Goal: Book appointment/travel/reservation

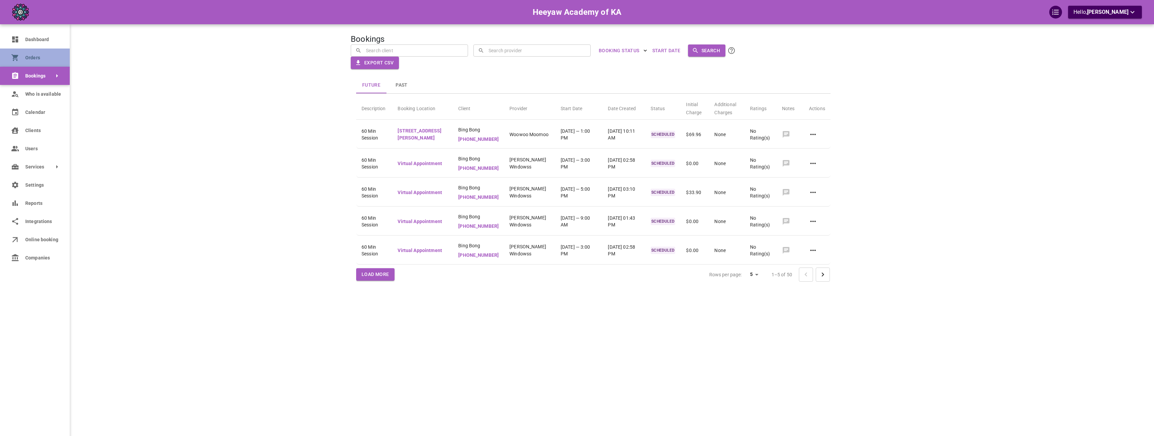
click at [45, 60] on span "Orders" at bounding box center [42, 57] width 34 height 7
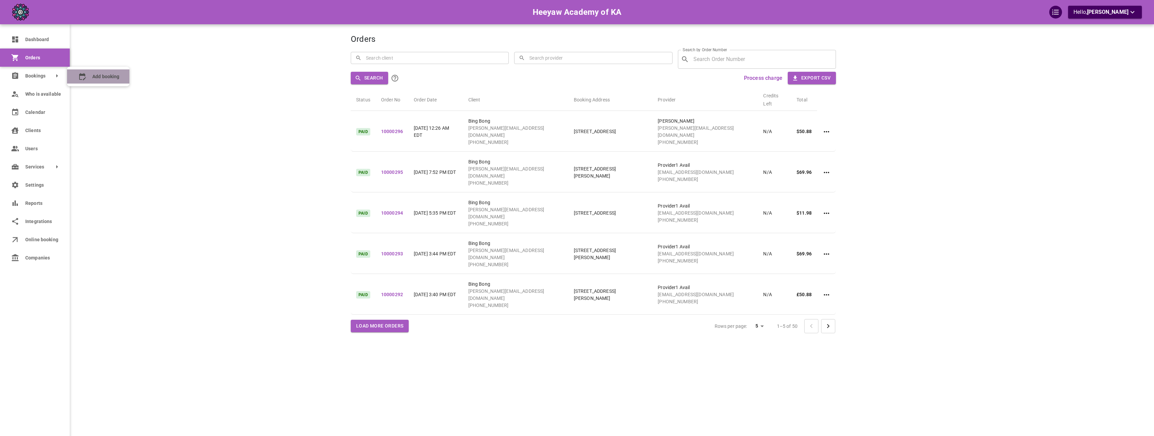
click at [85, 78] on icon at bounding box center [82, 76] width 7 height 7
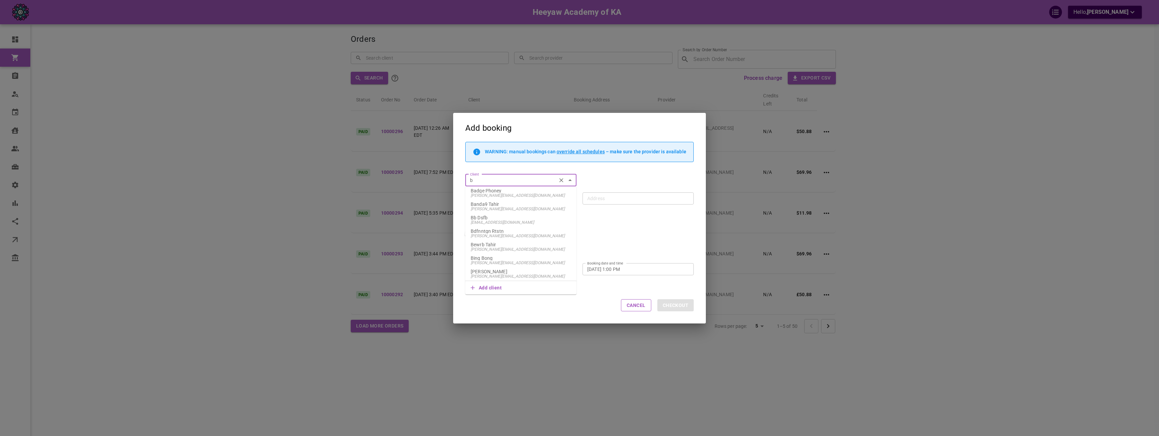
click at [500, 262] on span "[PERSON_NAME][EMAIL_ADDRESS][DOMAIN_NAME]" at bounding box center [521, 262] width 100 height 5
type input "Bing Bong"
type input "[STREET_ADDRESS][PERSON_NAME]"
click at [506, 178] on input "Bing Bong" at bounding box center [510, 180] width 87 height 8
click at [610, 234] on div "Recurring bookings" at bounding box center [576, 231] width 234 height 16
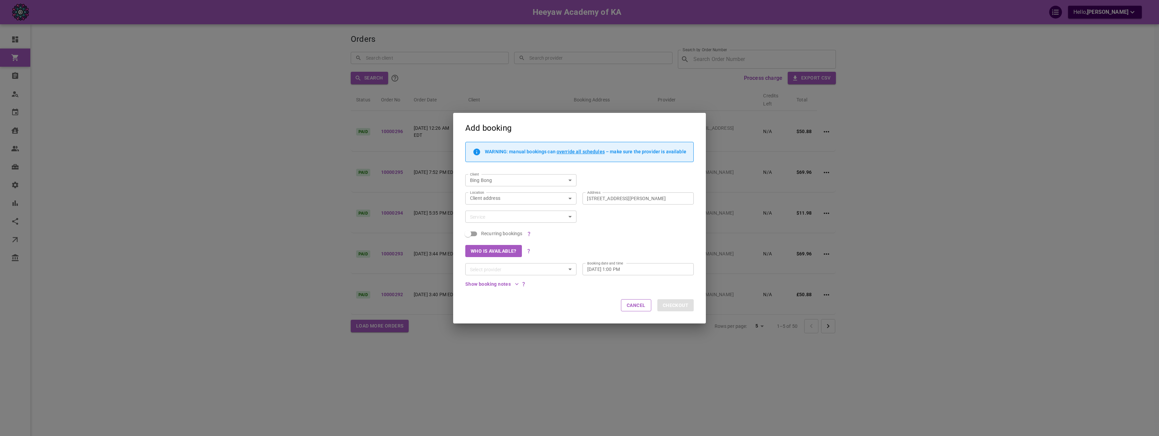
click at [491, 218] on input "Service" at bounding box center [515, 217] width 96 height 8
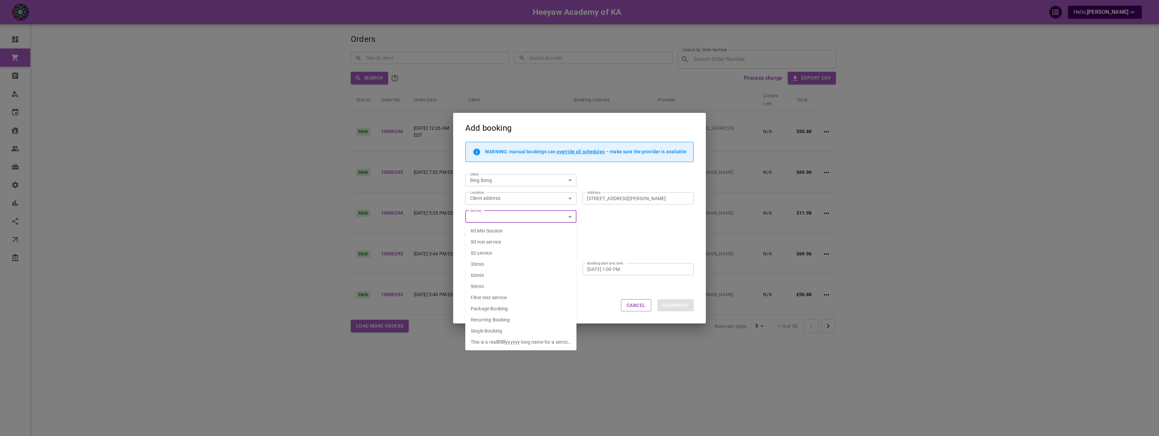
click at [500, 234] on div "60 Min Session" at bounding box center [487, 230] width 32 height 7
type input "60 Min Session"
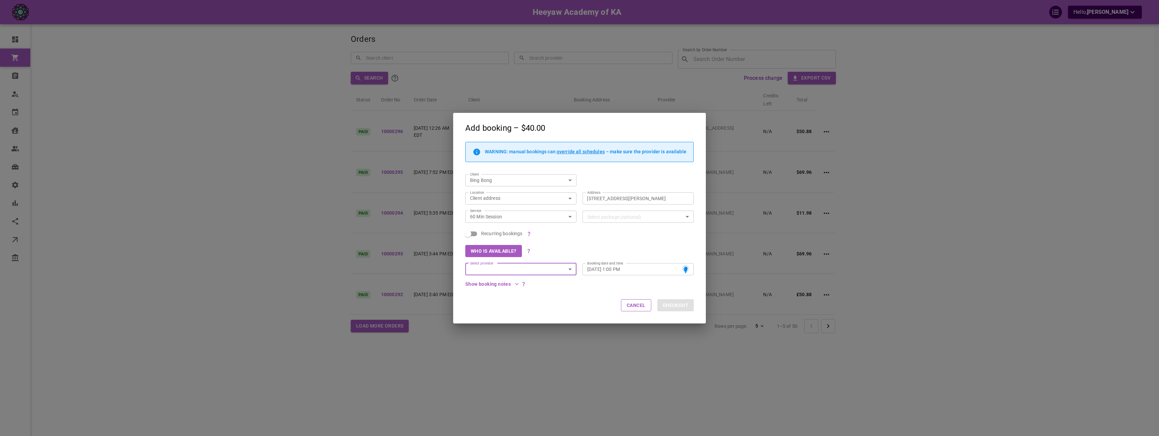
click at [551, 272] on input "Select provider" at bounding box center [515, 269] width 96 height 8
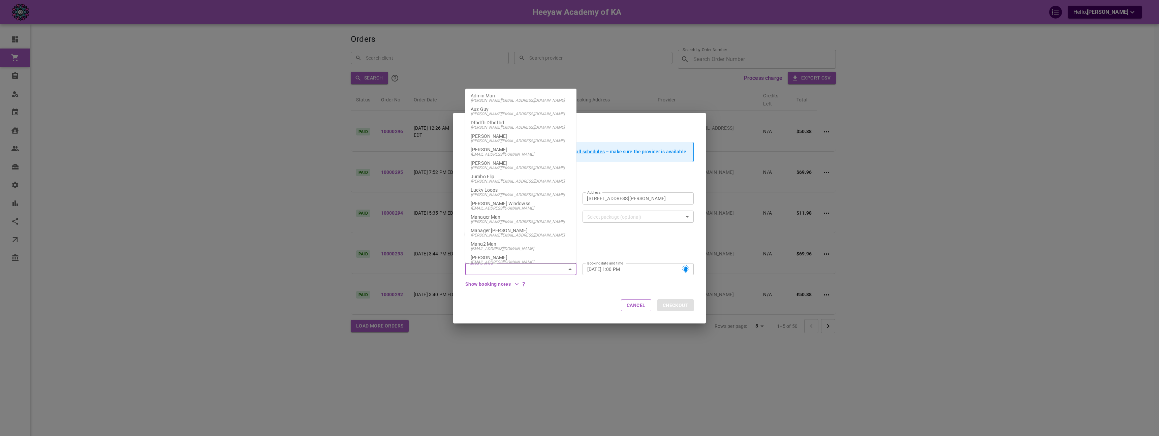
click at [542, 167] on span "[PERSON_NAME][EMAIL_ADDRESS][DOMAIN_NAME]" at bounding box center [521, 167] width 100 height 5
type input "[PERSON_NAME]"
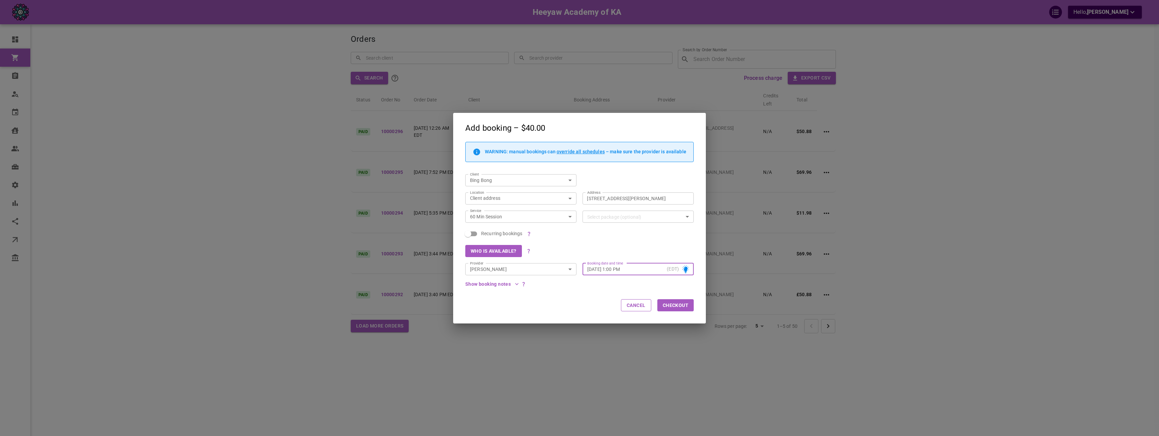
click at [612, 268] on input "[DATE] 1:00 PM" at bounding box center [625, 268] width 77 height 7
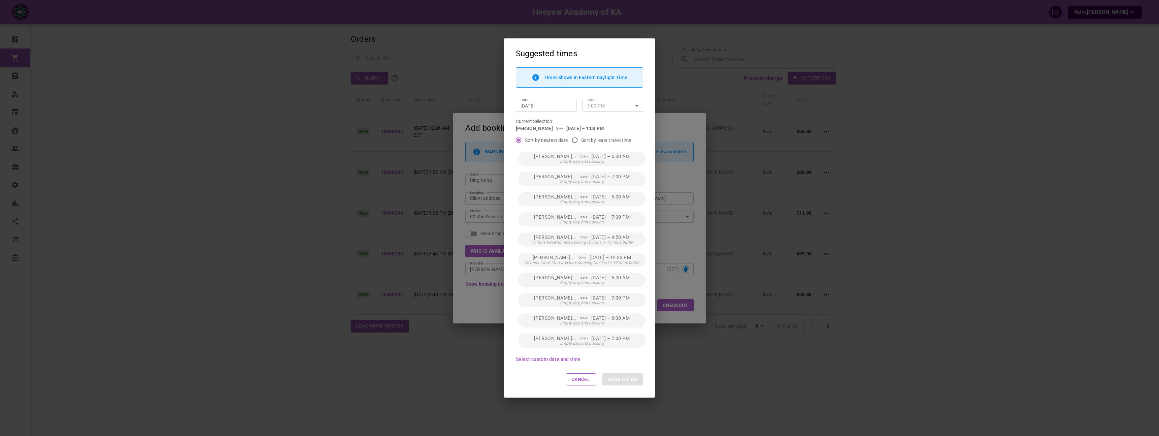
click at [555, 102] on input "[DATE]" at bounding box center [545, 105] width 51 height 7
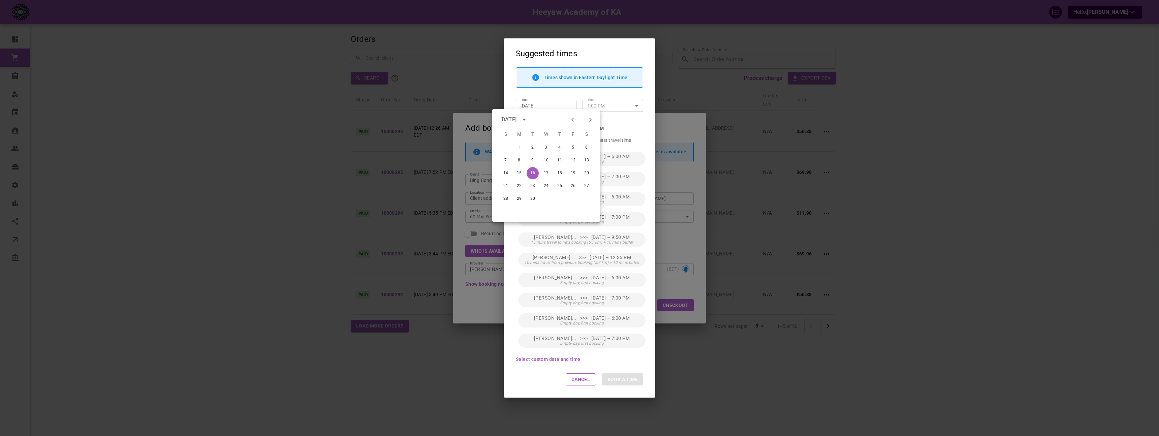
click at [522, 167] on div "14 15 16 17 18 19 20" at bounding box center [546, 173] width 108 height 12
click at [521, 170] on button "15" at bounding box center [519, 173] width 12 height 12
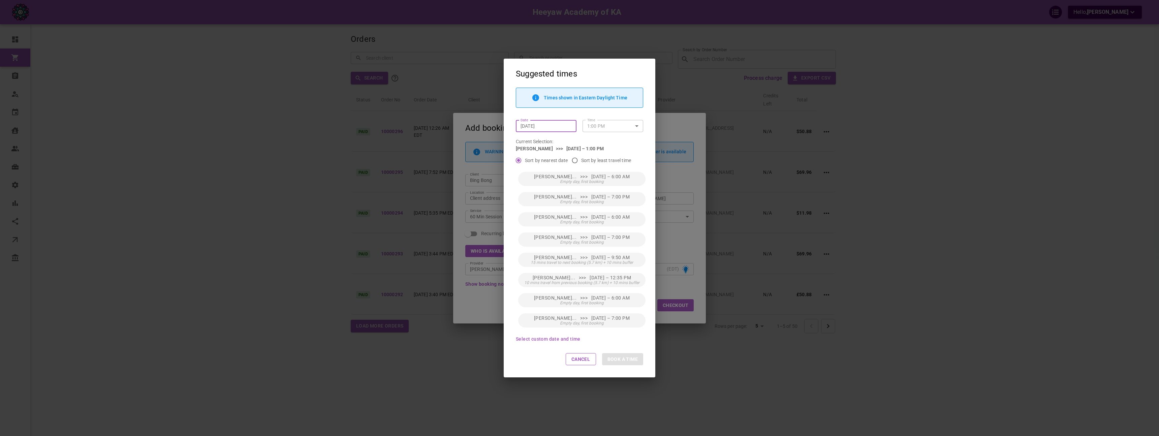
click at [556, 123] on input "[DATE]" at bounding box center [545, 126] width 51 height 7
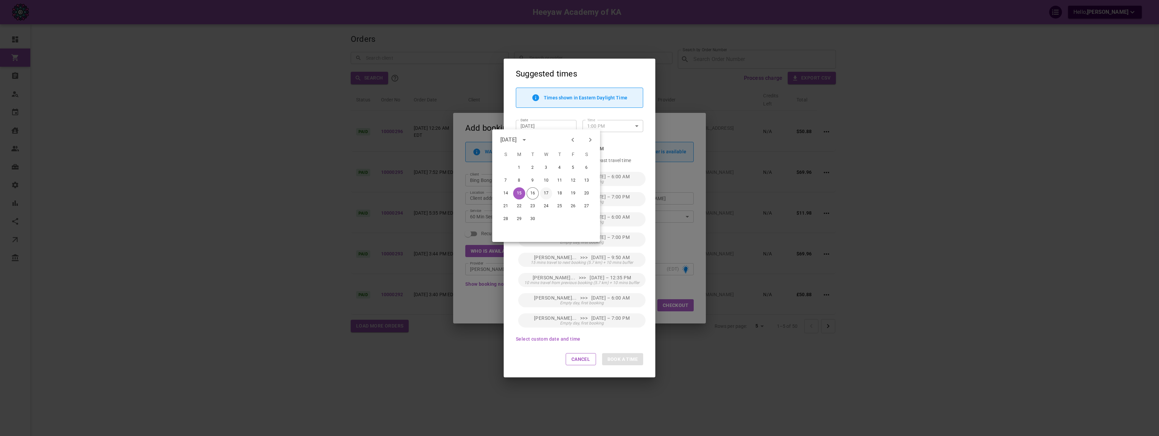
click at [547, 192] on button "17" at bounding box center [546, 193] width 12 height 12
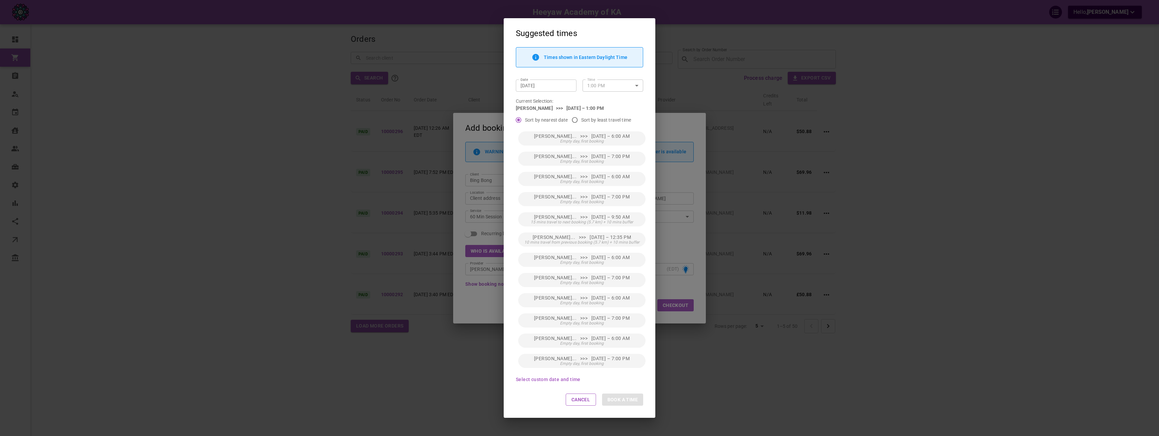
click at [557, 87] on input "[DATE]" at bounding box center [545, 85] width 51 height 7
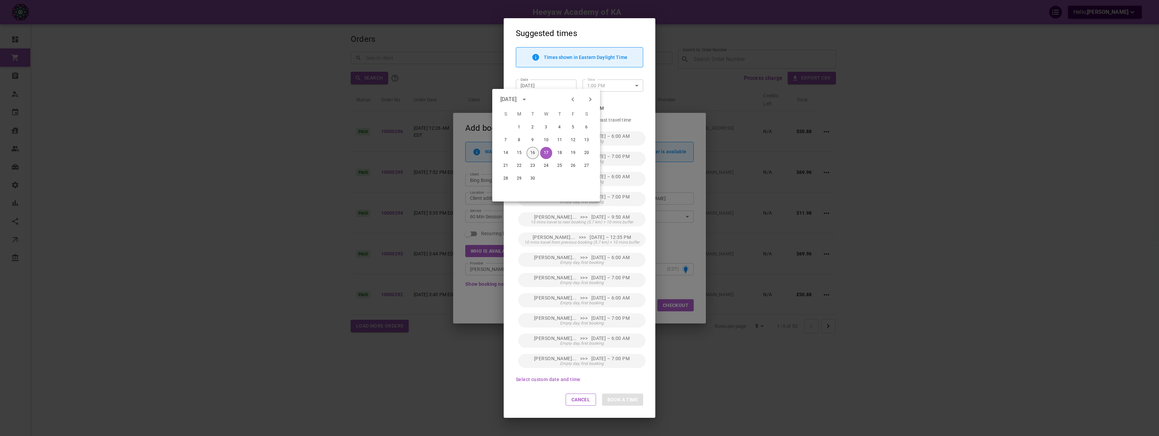
click at [535, 149] on button "16" at bounding box center [532, 153] width 12 height 12
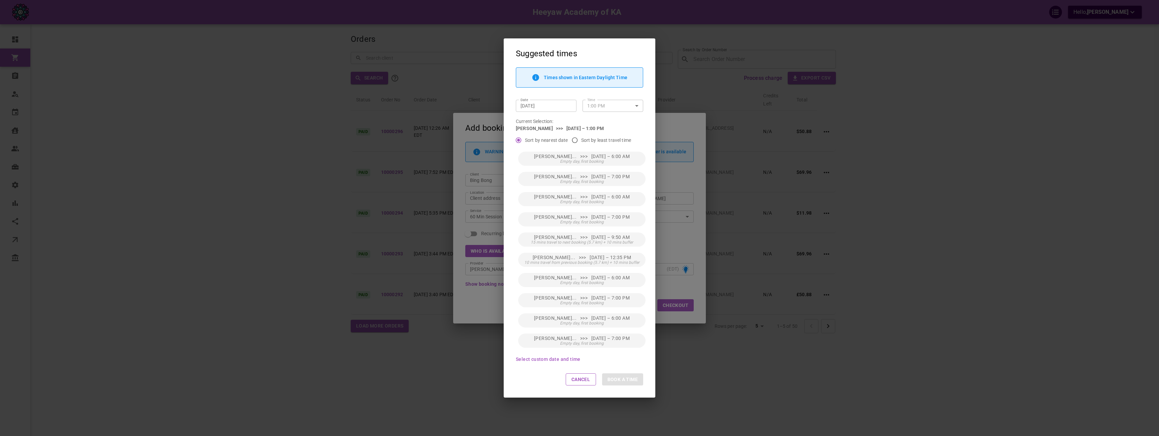
click at [584, 139] on span "Sort by least travel time" at bounding box center [606, 140] width 50 height 7
click at [581, 139] on input "Sort by least travel time" at bounding box center [574, 140] width 13 height 13
radio input "true"
click at [560, 107] on input "[DATE]" at bounding box center [545, 105] width 51 height 7
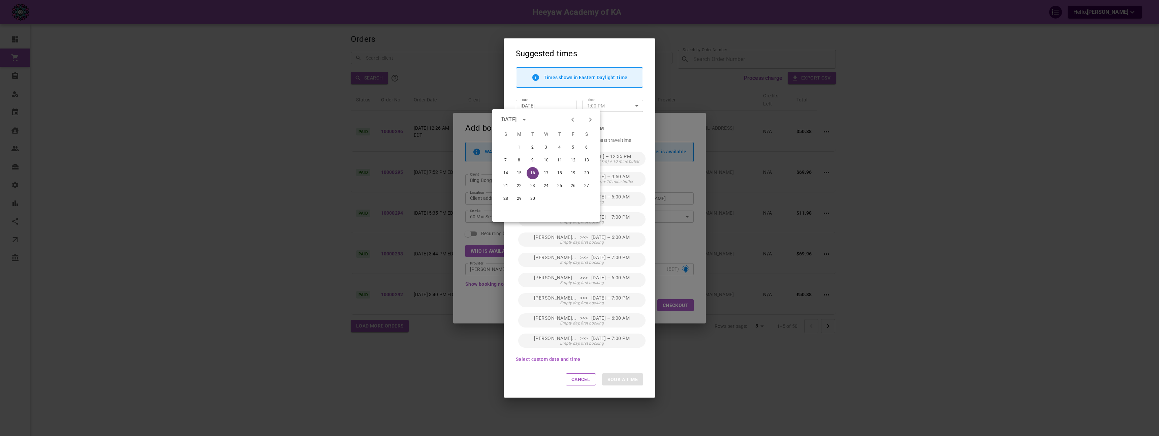
click at [530, 173] on button "16" at bounding box center [532, 173] width 12 height 12
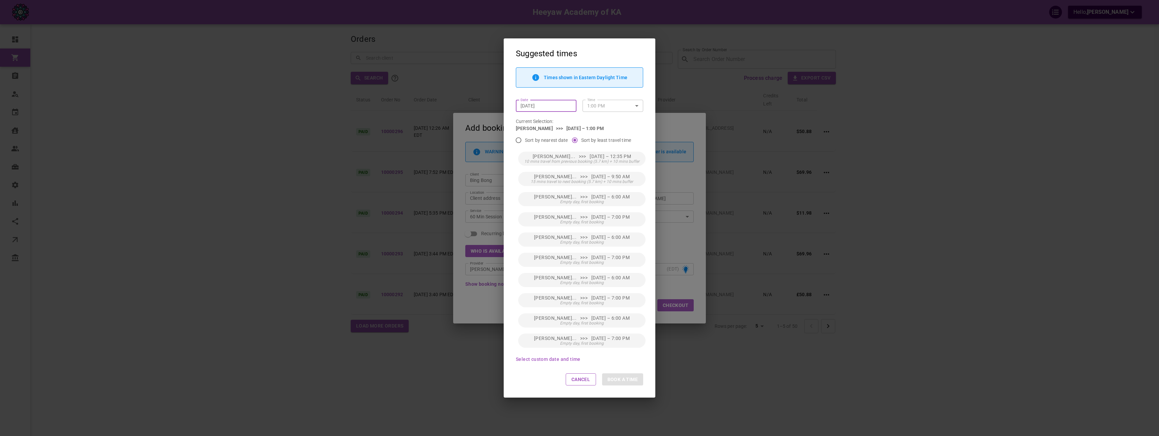
click at [596, 125] on p "[PERSON_NAME] >>> [DATE] – 1:00 PM" at bounding box center [579, 128] width 127 height 7
click at [599, 122] on p "Current Selection:" at bounding box center [579, 121] width 127 height 7
click at [491, 133] on div "Suggested times Times shown in Eastern Daylight Time Date [DATE] Date Time 1:00…" at bounding box center [579, 218] width 1159 height 436
